Goal: Task Accomplishment & Management: Manage account settings

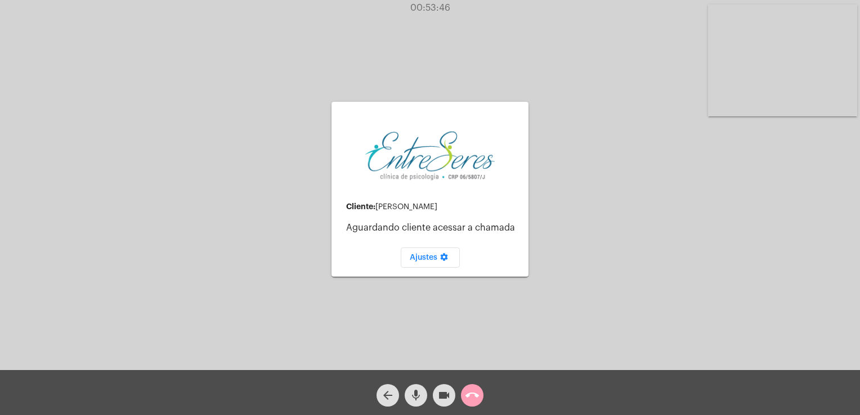
click at [478, 392] on mat-icon "call_end" at bounding box center [472, 396] width 14 height 14
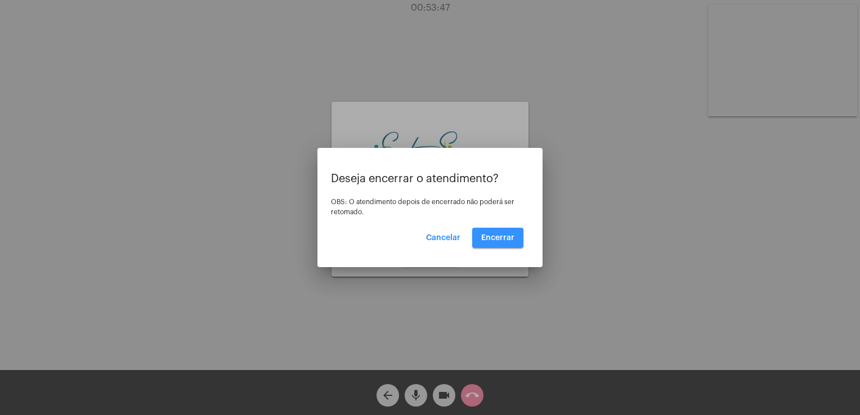
click at [495, 228] on button "Encerrar" at bounding box center [497, 238] width 51 height 20
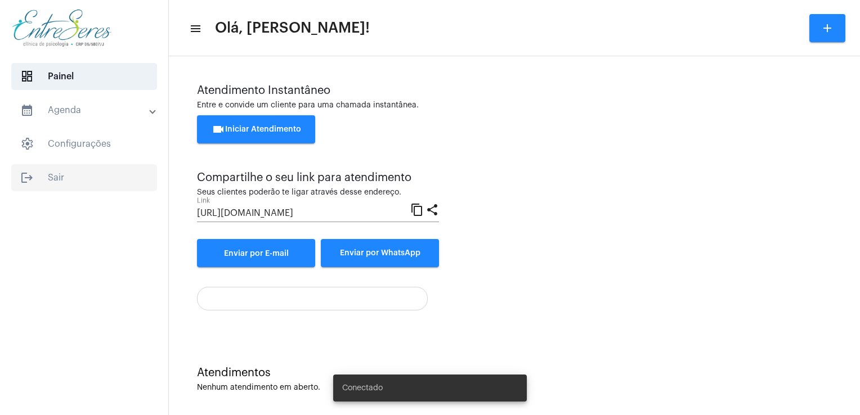
click at [63, 175] on span "logout Sair" at bounding box center [84, 177] width 146 height 27
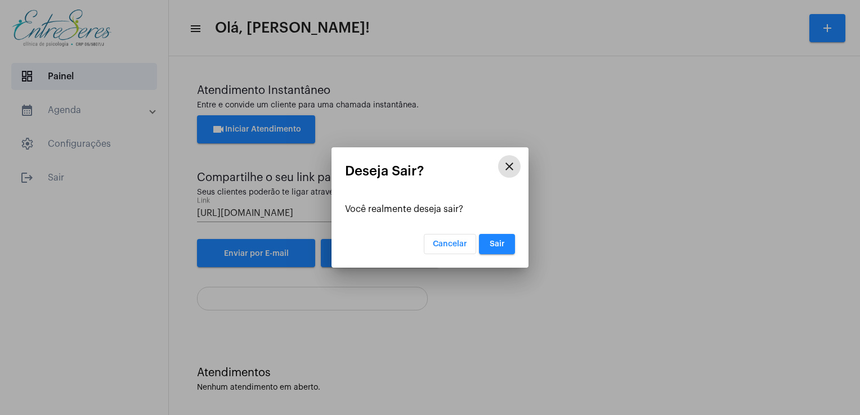
click at [509, 236] on button "Sair" at bounding box center [497, 244] width 36 height 20
